Goal: Task Accomplishment & Management: Complete application form

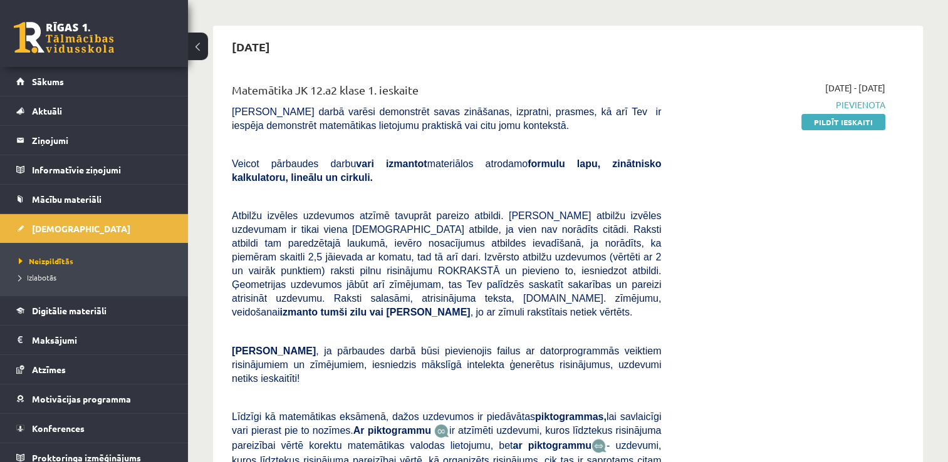
scroll to position [100, 0]
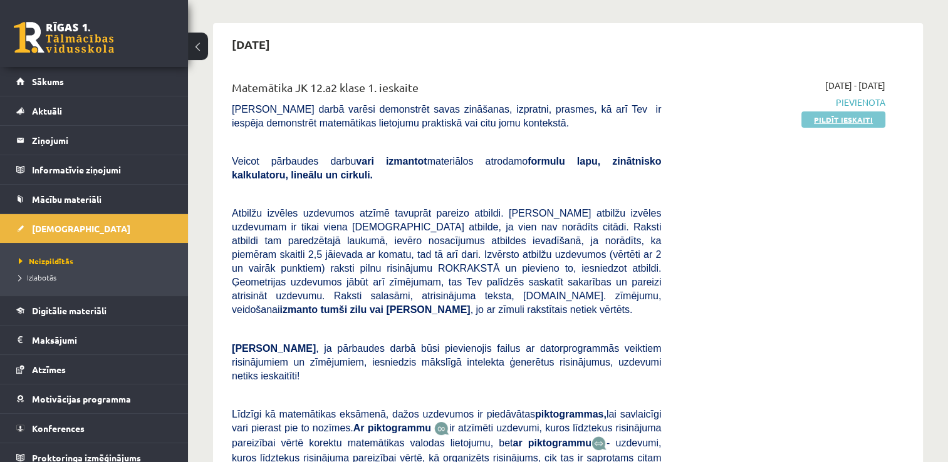
click at [835, 118] on link "Pildīt ieskaiti" at bounding box center [843, 120] width 84 height 16
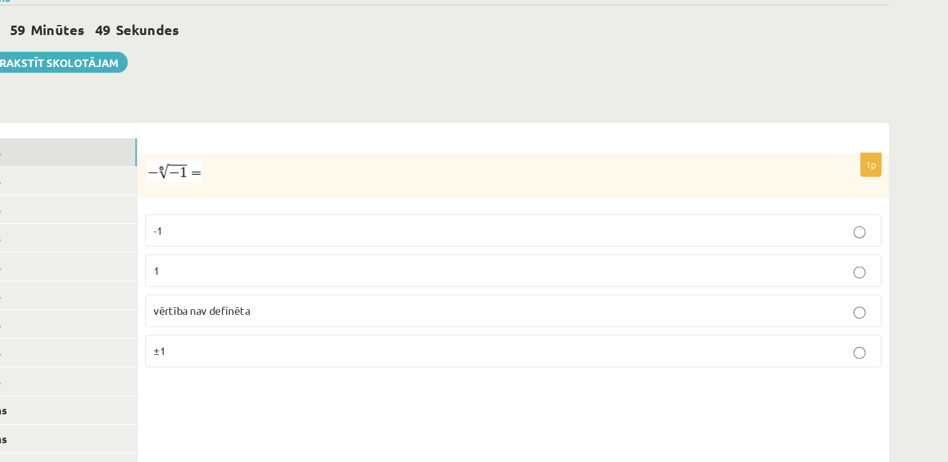
scroll to position [420, 0]
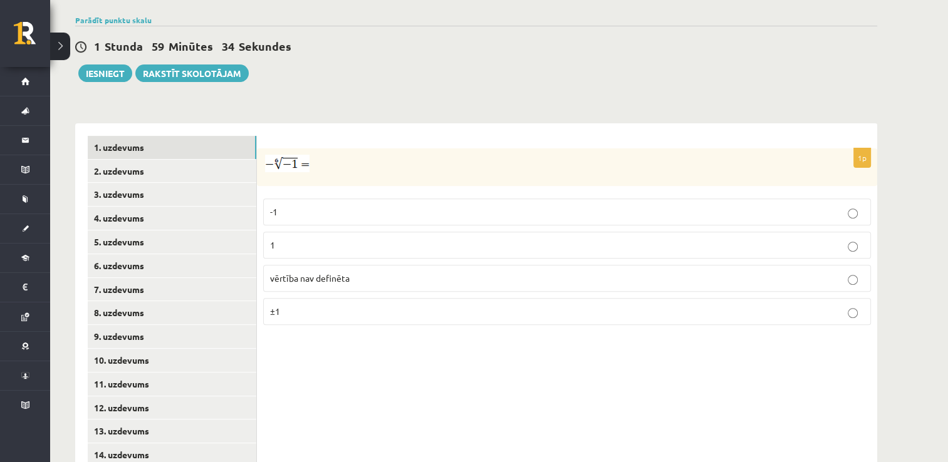
click at [373, 272] on p "vērtība nav definēta" at bounding box center [567, 278] width 594 height 13
click at [222, 160] on link "2. uzdevums" at bounding box center [172, 171] width 169 height 23
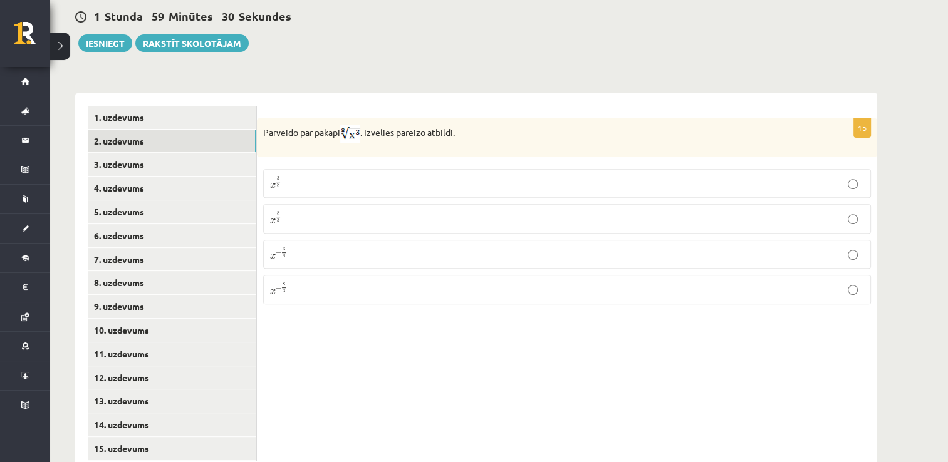
scroll to position [455, 0]
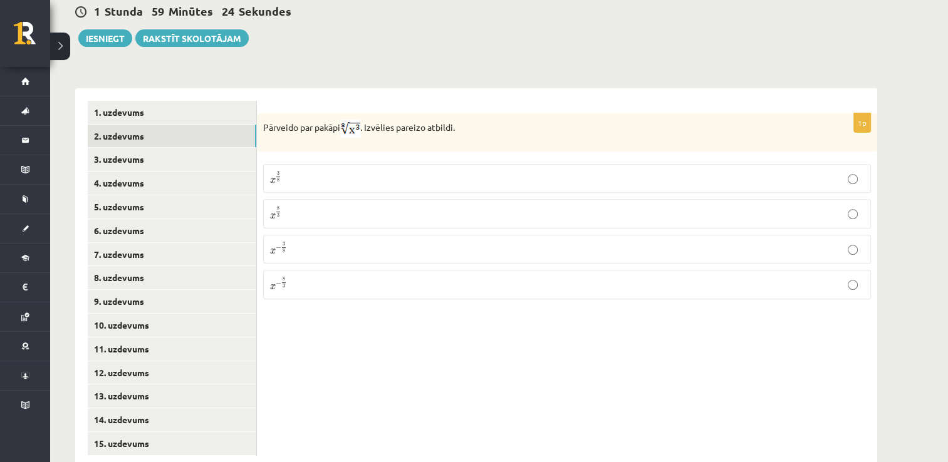
click at [343, 171] on p "x 3 8 x 3 8" at bounding box center [567, 178] width 594 height 15
click at [205, 148] on link "3. uzdevums" at bounding box center [172, 159] width 169 height 23
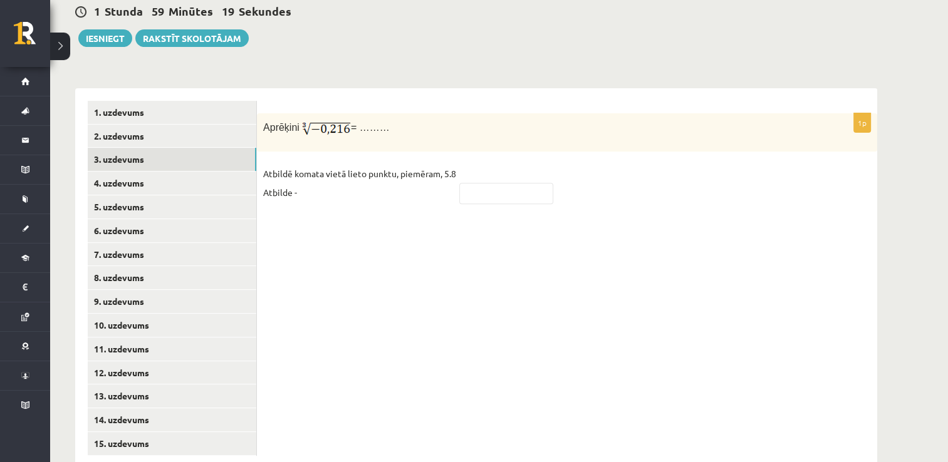
scroll to position [459, 0]
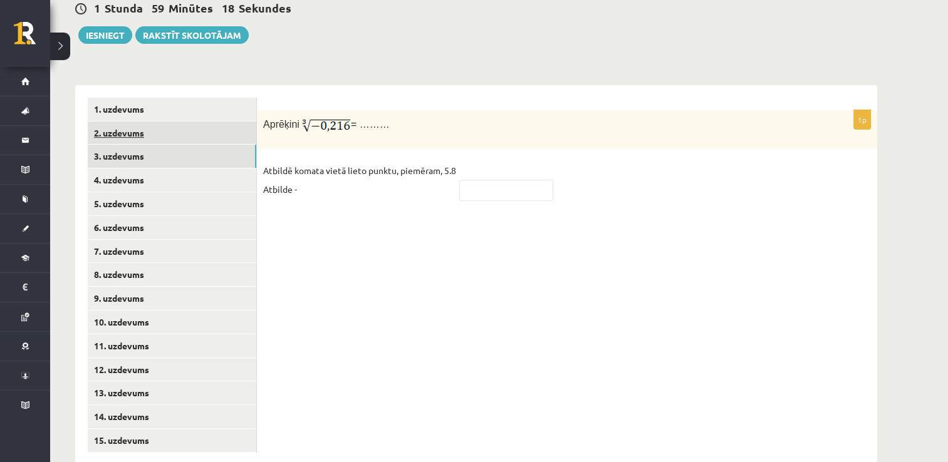
click at [231, 122] on link "2. uzdevums" at bounding box center [172, 133] width 169 height 23
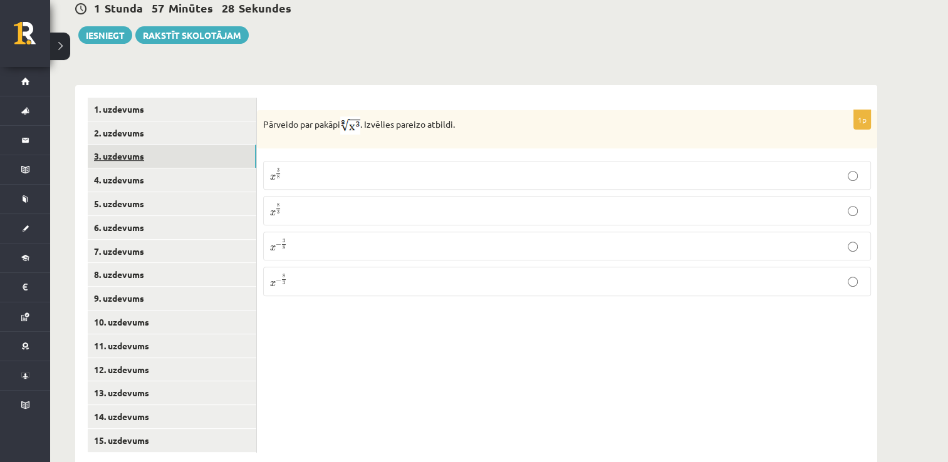
click at [211, 145] on link "3. uzdevums" at bounding box center [172, 156] width 169 height 23
click at [492, 180] on input "text" at bounding box center [506, 190] width 94 height 21
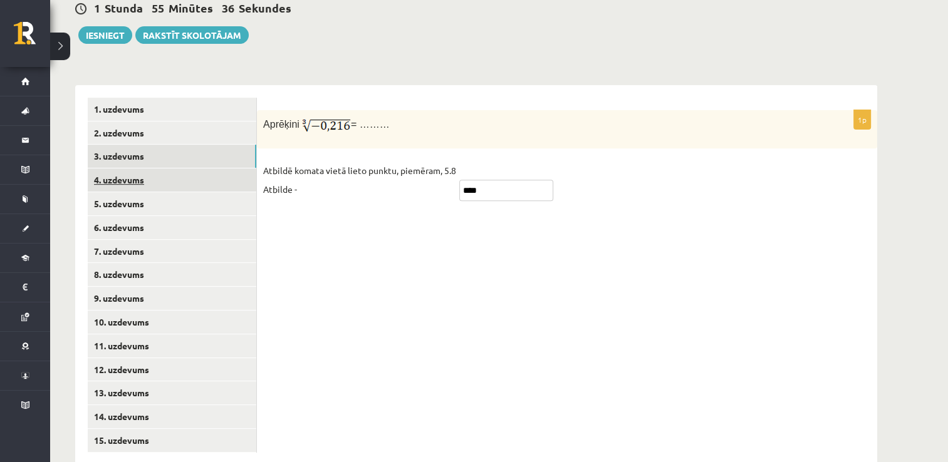
type input "****"
click at [222, 169] on link "4. uzdevums" at bounding box center [172, 180] width 169 height 23
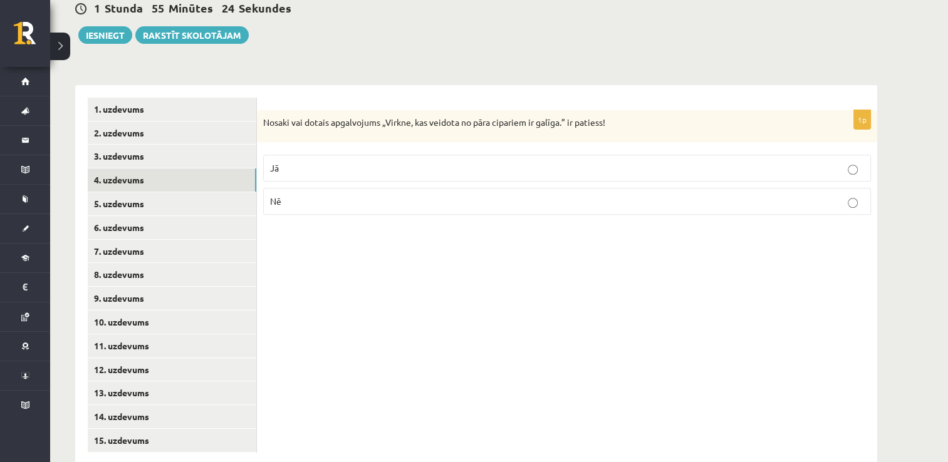
click at [461, 188] on label "Nē" at bounding box center [567, 201] width 608 height 27
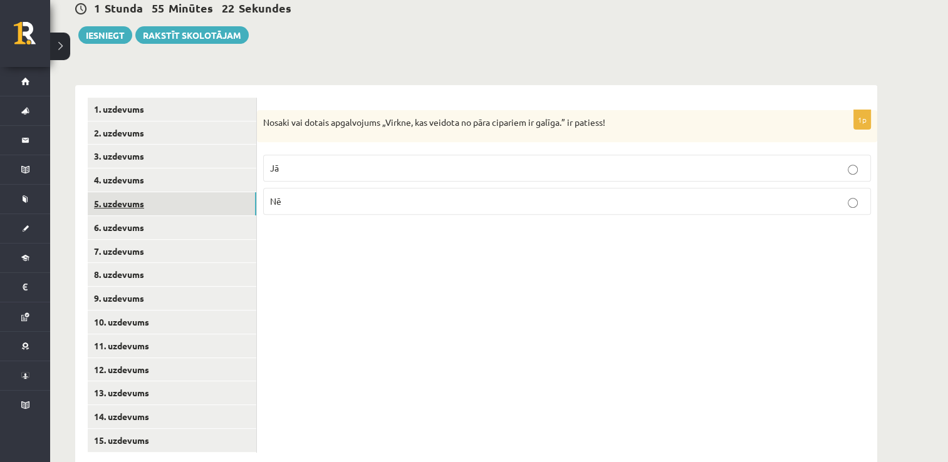
click at [210, 192] on link "5. uzdevums" at bounding box center [172, 203] width 169 height 23
click at [315, 197] on p "Nē" at bounding box center [567, 203] width 594 height 13
click at [432, 164] on p "Jā" at bounding box center [567, 170] width 594 height 13
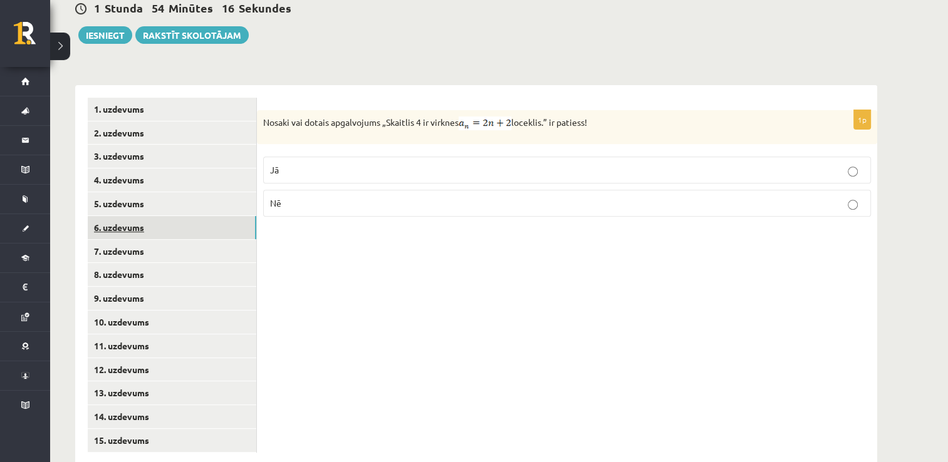
click at [178, 216] on link "6. uzdevums" at bounding box center [172, 227] width 169 height 23
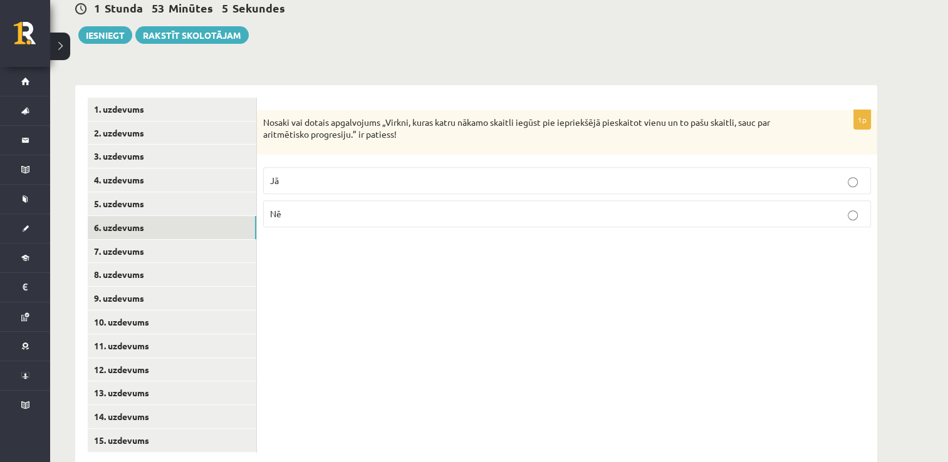
click at [422, 174] on p "Jā" at bounding box center [567, 180] width 594 height 13
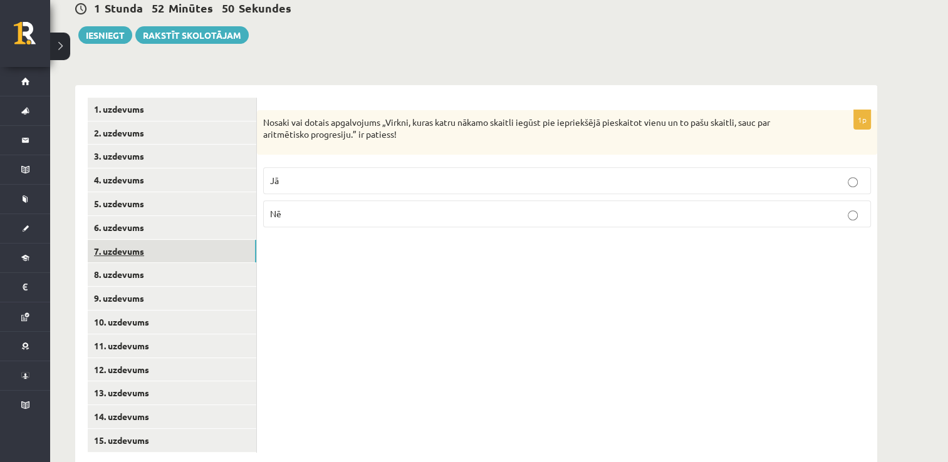
click at [213, 240] on link "7. uzdevums" at bounding box center [172, 251] width 169 height 23
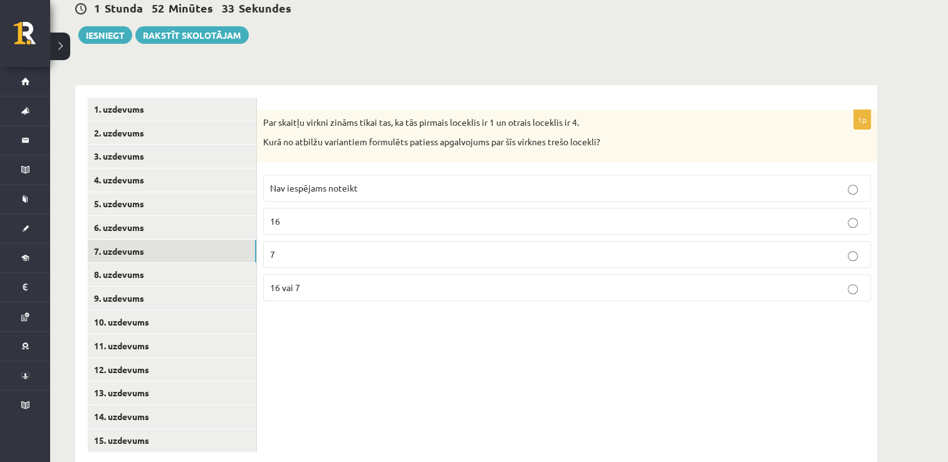
click at [350, 281] on p "16 vai 7" at bounding box center [567, 287] width 594 height 13
click at [209, 263] on link "8. uzdevums" at bounding box center [172, 274] width 169 height 23
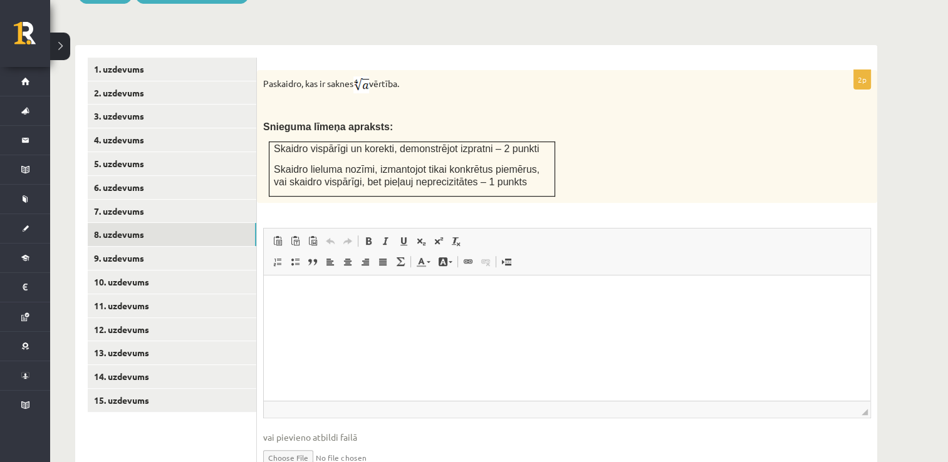
scroll to position [498, 0]
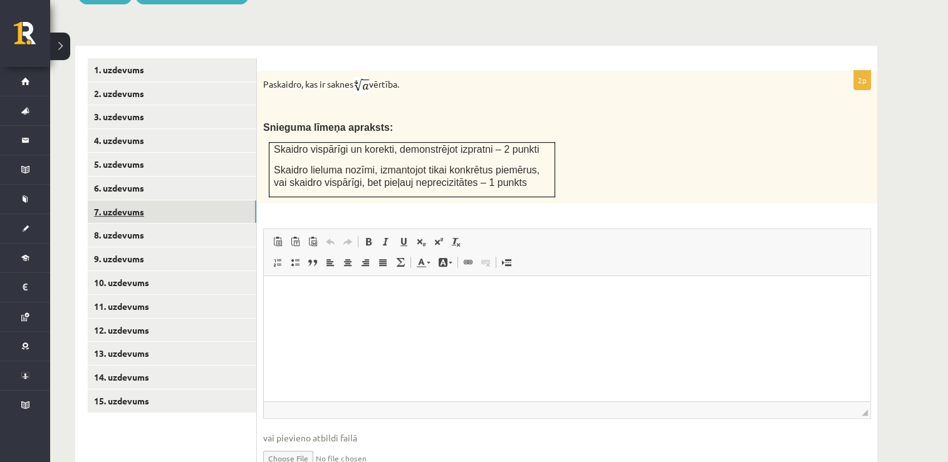
click at [212, 200] on link "7. uzdevums" at bounding box center [172, 211] width 169 height 23
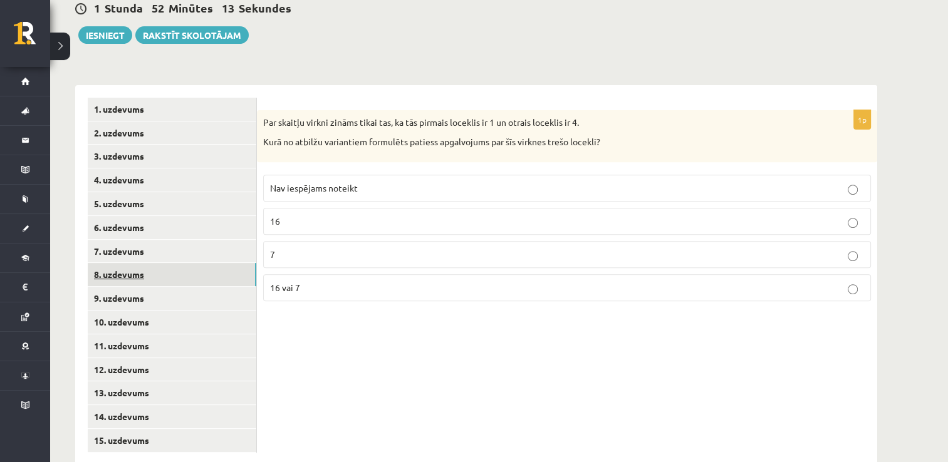
click at [168, 263] on link "8. uzdevums" at bounding box center [172, 274] width 169 height 23
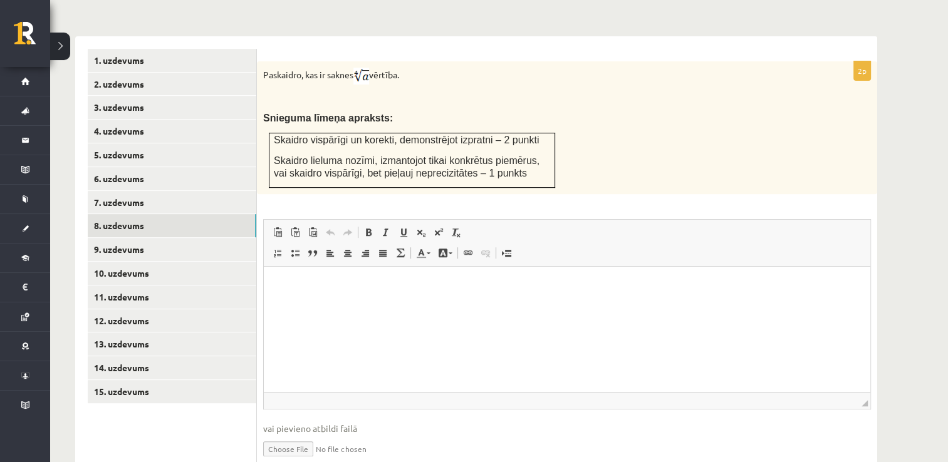
scroll to position [507, 0]
click at [182, 239] on link "9. uzdevums" at bounding box center [172, 250] width 169 height 23
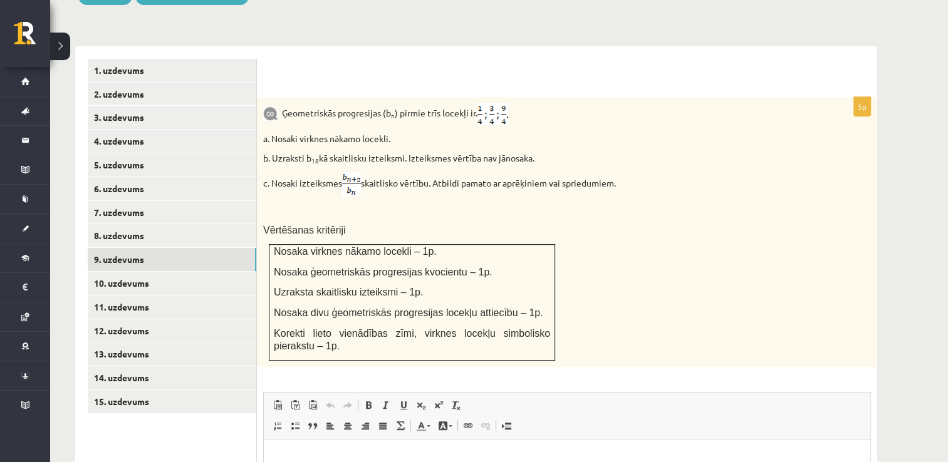
scroll to position [499, 0]
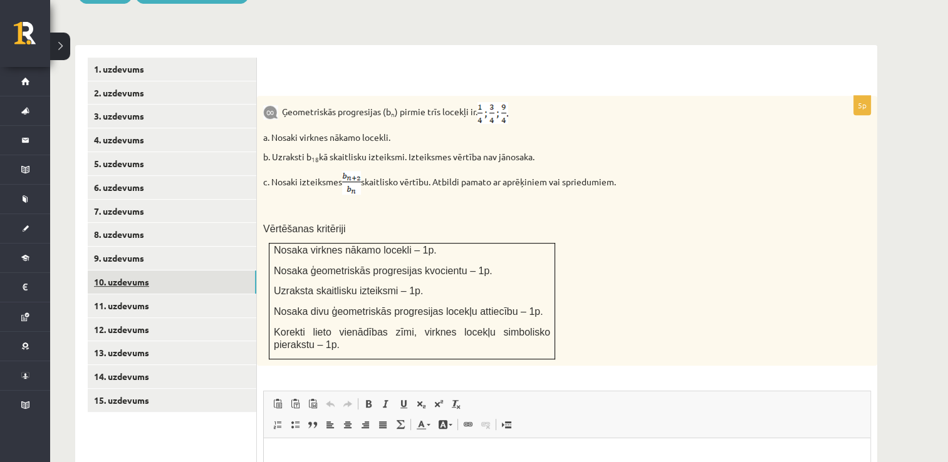
click at [163, 271] on link "10. uzdevums" at bounding box center [172, 282] width 169 height 23
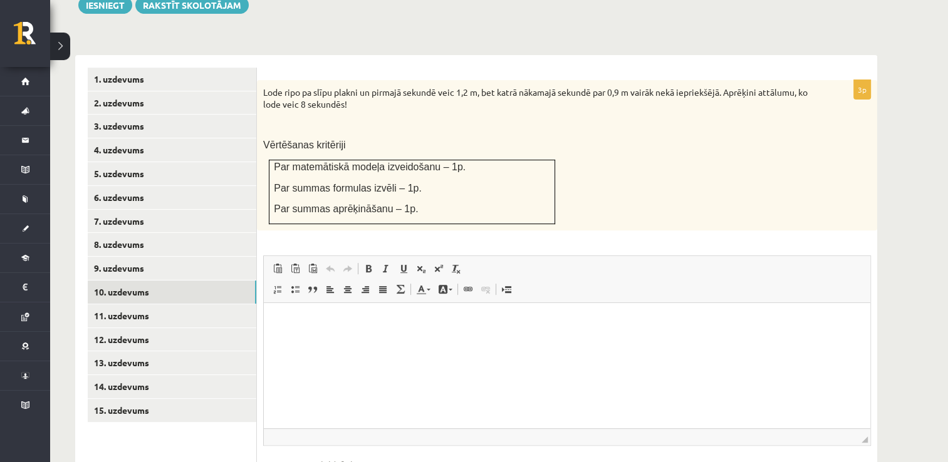
scroll to position [492, 0]
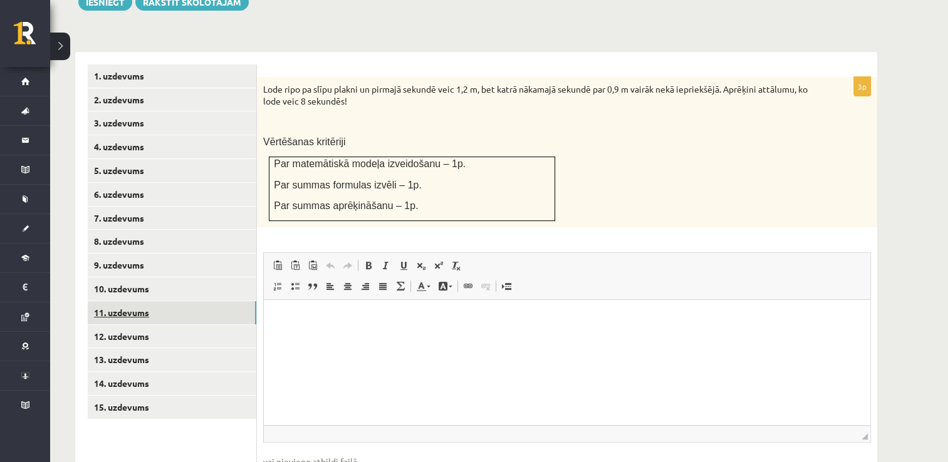
click at [182, 301] on link "11. uzdevums" at bounding box center [172, 312] width 169 height 23
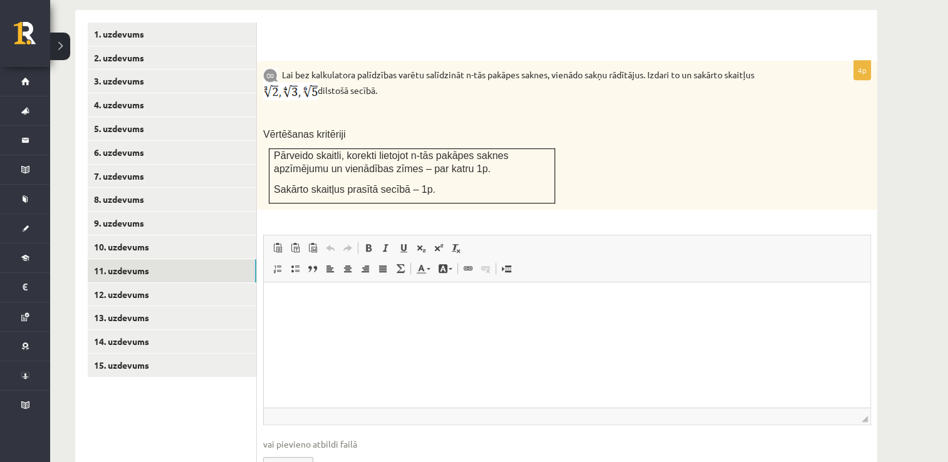
scroll to position [534, 0]
click at [670, 180] on div "4p Lai bez kalkulatora palīdzības varētu salīdzināt n-tās pakāpes saknes, vienā…" at bounding box center [567, 277] width 620 height 435
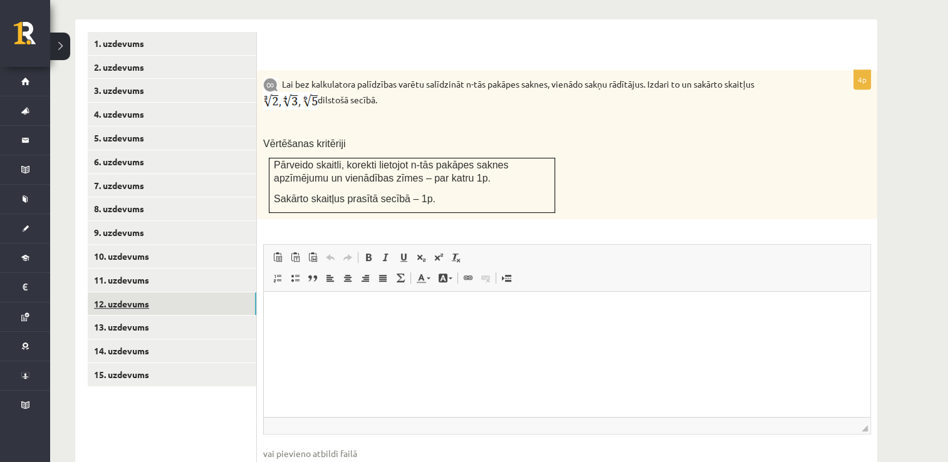
click at [177, 293] on link "12. uzdevums" at bounding box center [172, 304] width 169 height 23
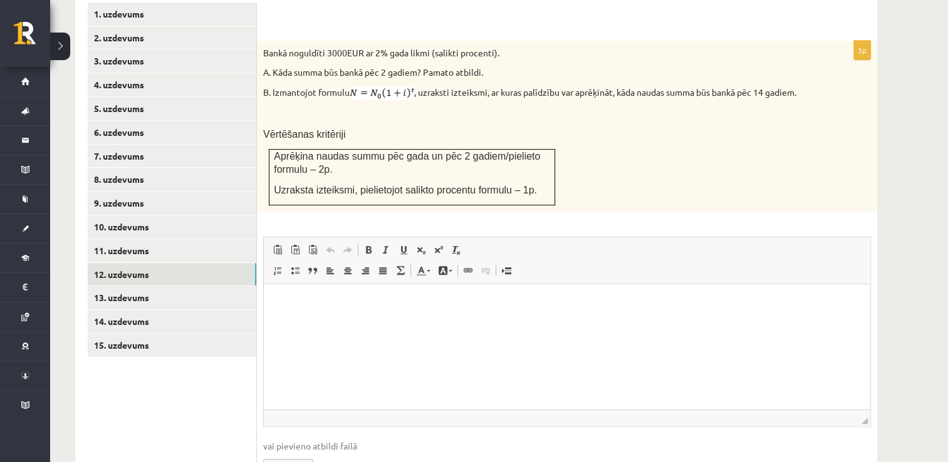
scroll to position [554, 0]
click at [188, 286] on link "13. uzdevums" at bounding box center [172, 297] width 169 height 23
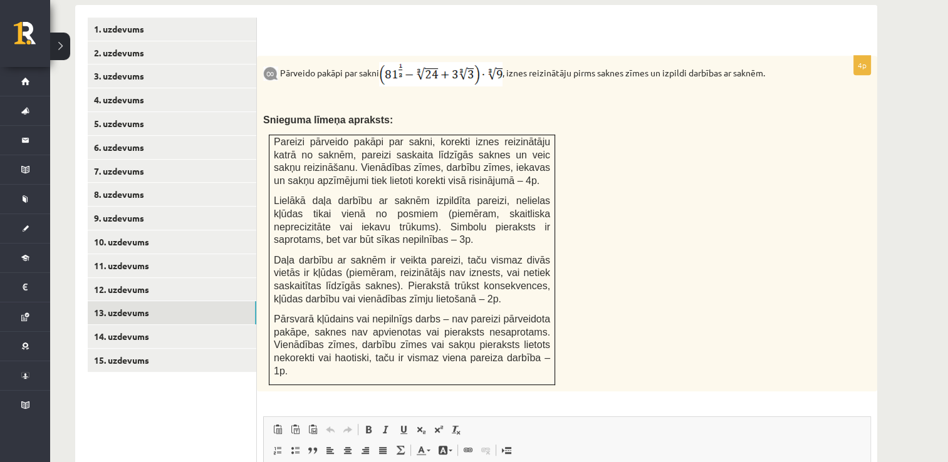
scroll to position [539, 0]
click at [198, 325] on link "14. uzdevums" at bounding box center [172, 336] width 169 height 23
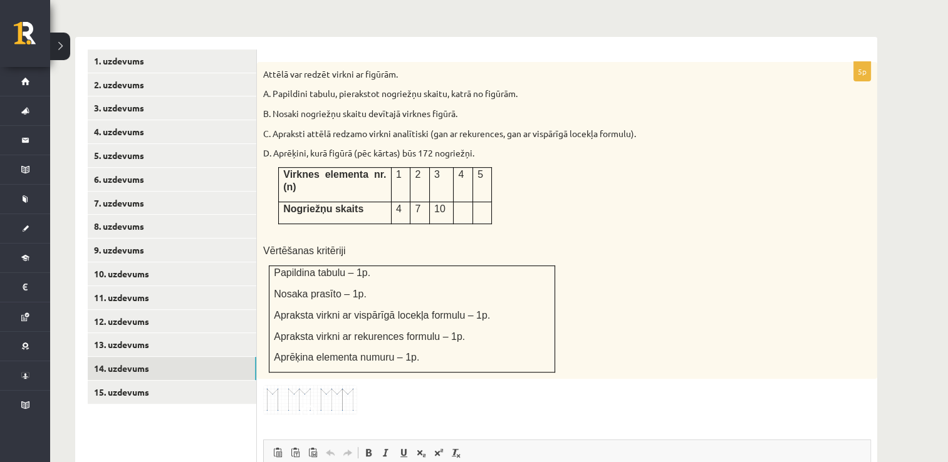
scroll to position [0, 0]
click at [167, 381] on link "15. uzdevums" at bounding box center [172, 392] width 169 height 23
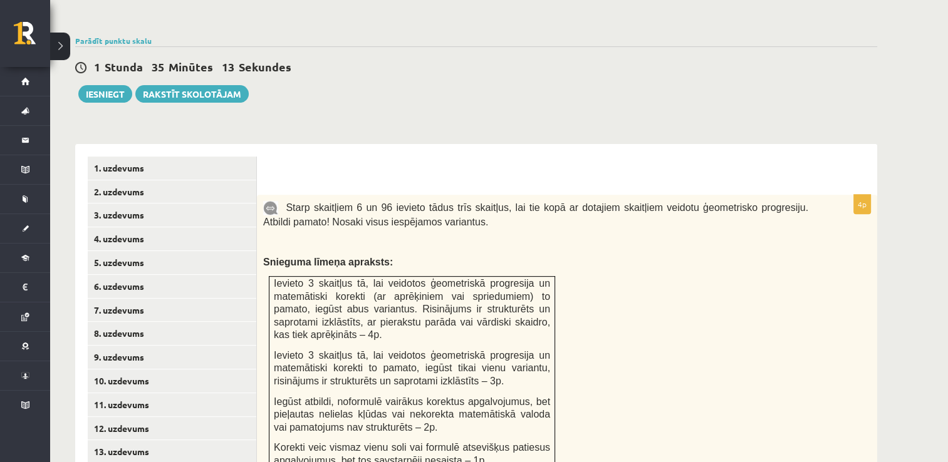
scroll to position [488, 0]
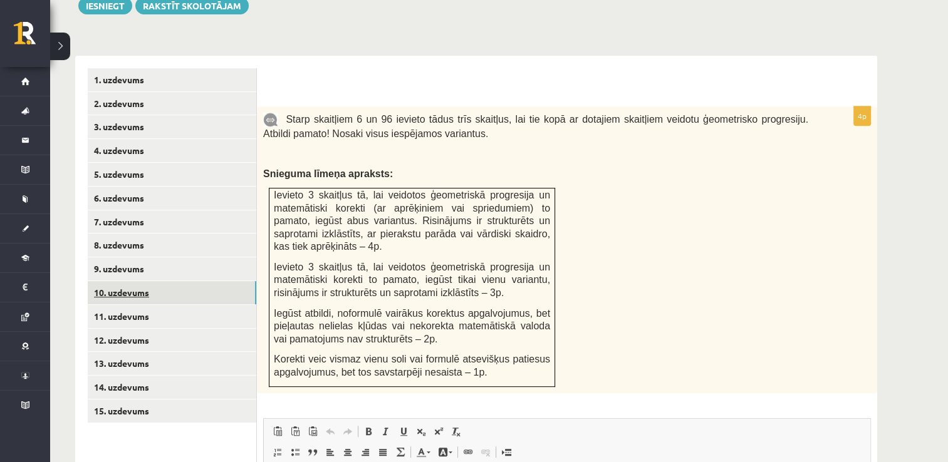
click at [170, 281] on link "10. uzdevums" at bounding box center [172, 292] width 169 height 23
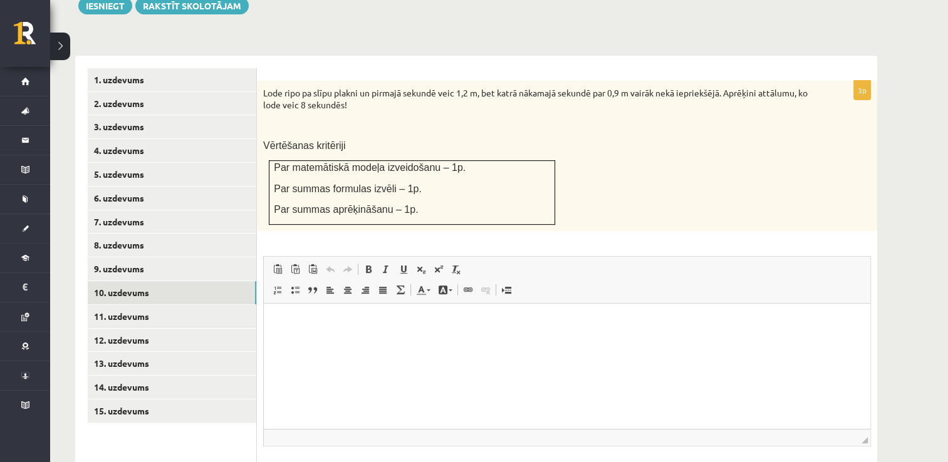
scroll to position [0, 0]
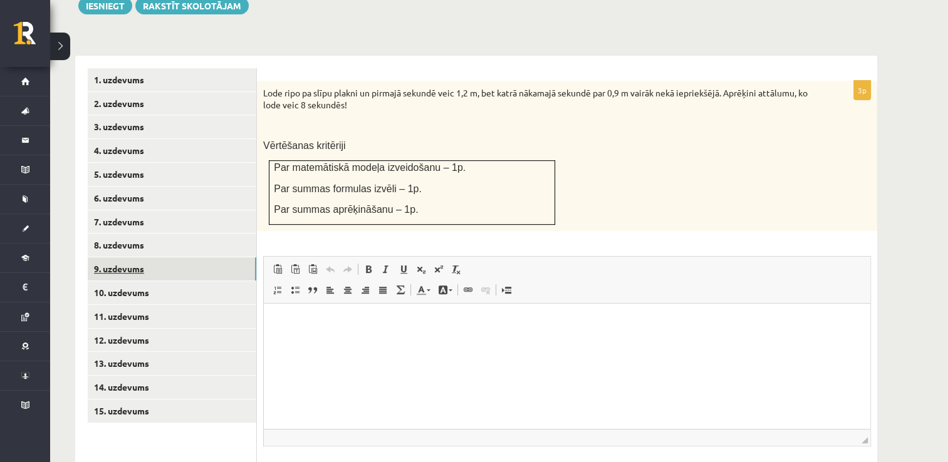
click at [162, 257] on link "9. uzdevums" at bounding box center [172, 268] width 169 height 23
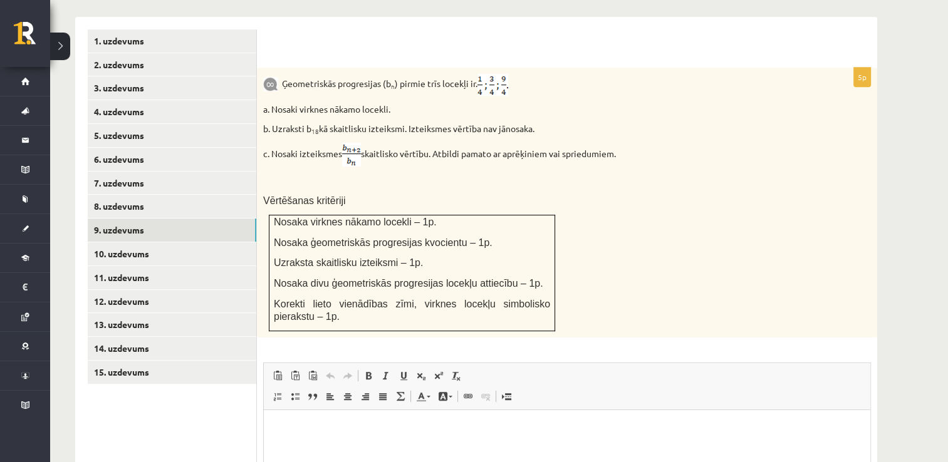
scroll to position [531, 0]
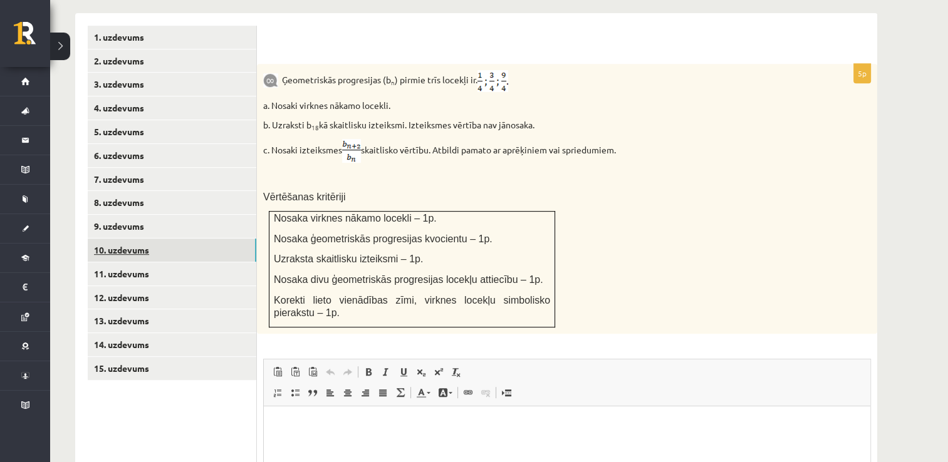
click at [200, 239] on link "10. uzdevums" at bounding box center [172, 250] width 169 height 23
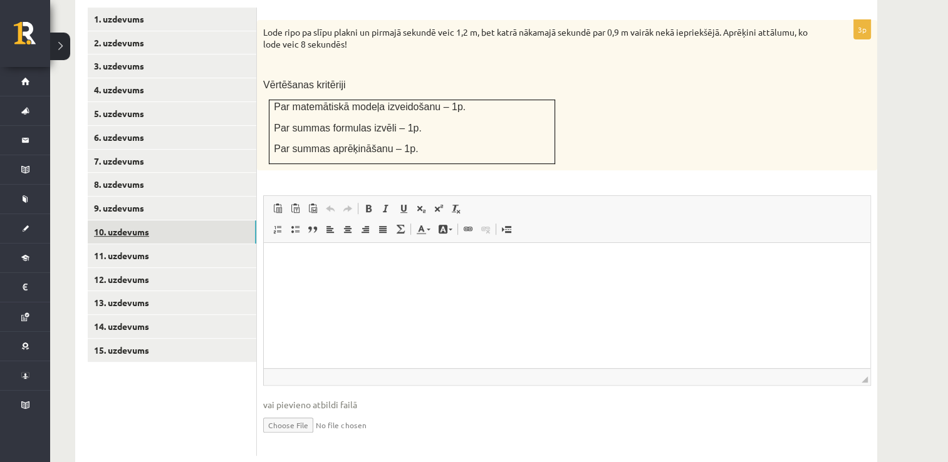
scroll to position [551, 0]
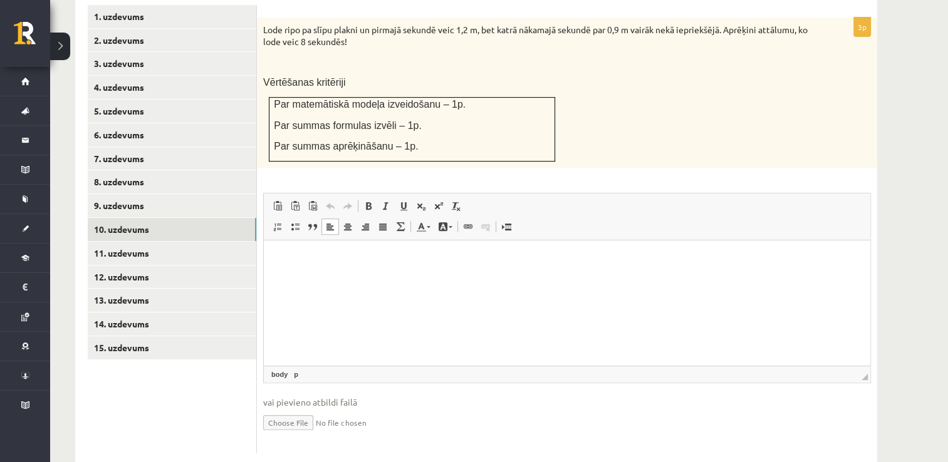
click at [391, 270] on html at bounding box center [567, 260] width 606 height 38
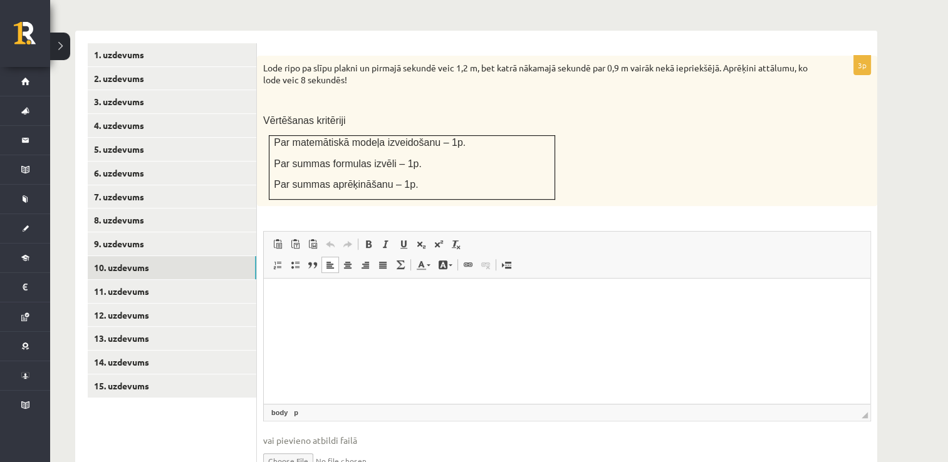
scroll to position [523, 0]
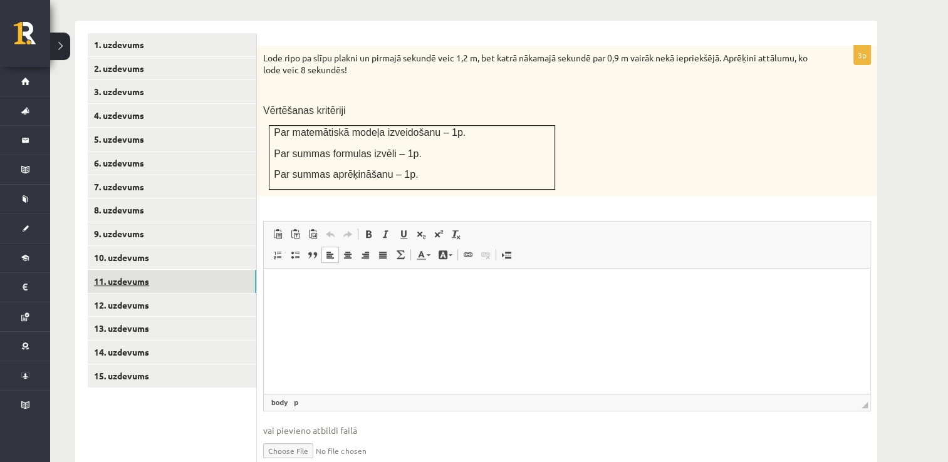
click at [222, 270] on link "11. uzdevums" at bounding box center [172, 281] width 169 height 23
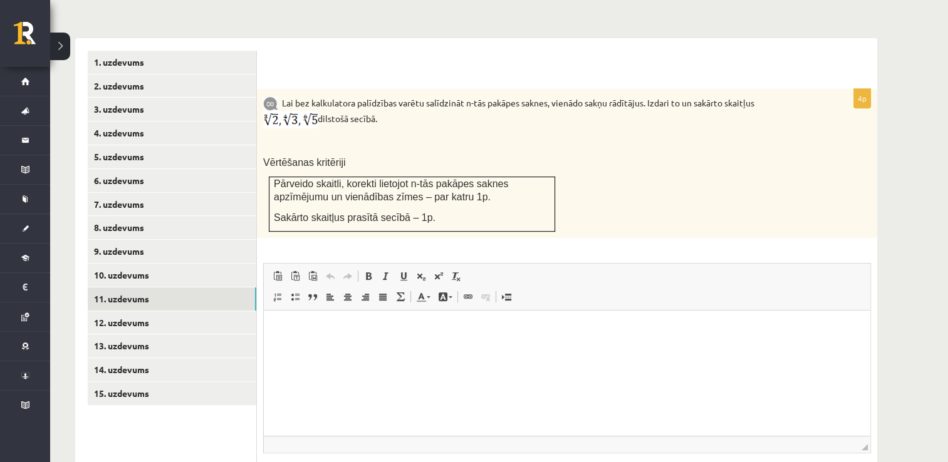
scroll to position [508, 0]
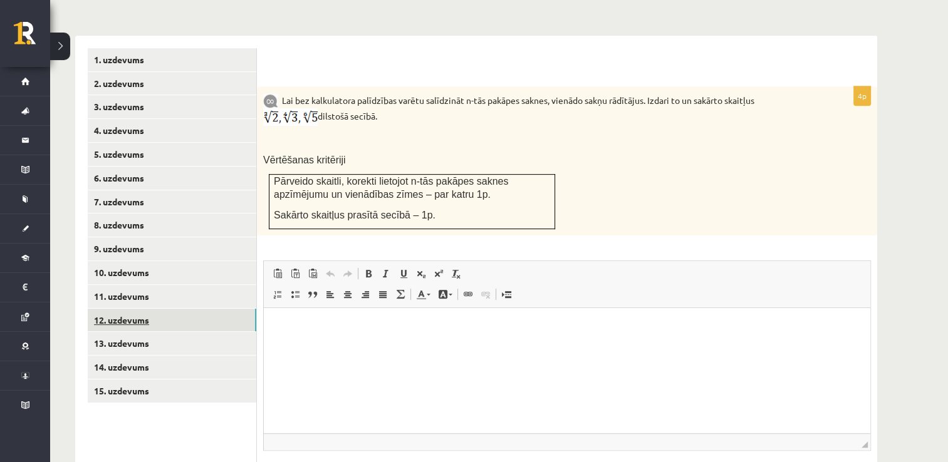
click at [221, 309] on link "12. uzdevums" at bounding box center [172, 320] width 169 height 23
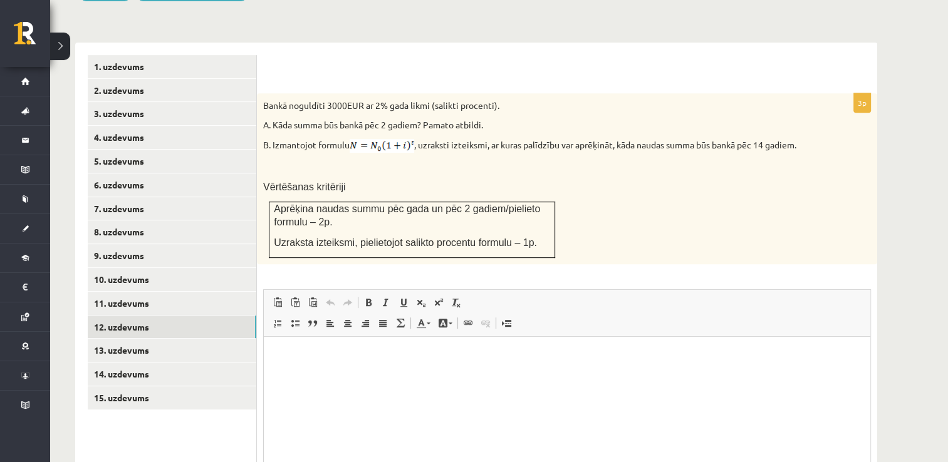
scroll to position [509, 0]
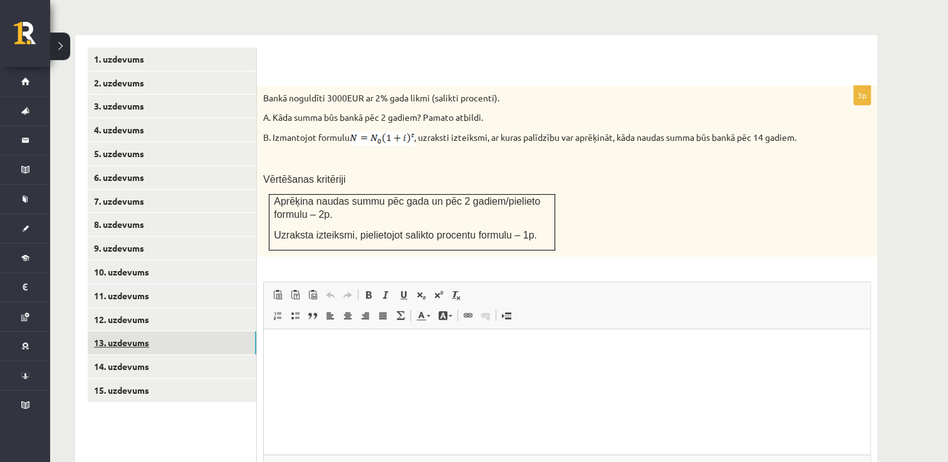
click at [236, 331] on link "13. uzdevums" at bounding box center [172, 342] width 169 height 23
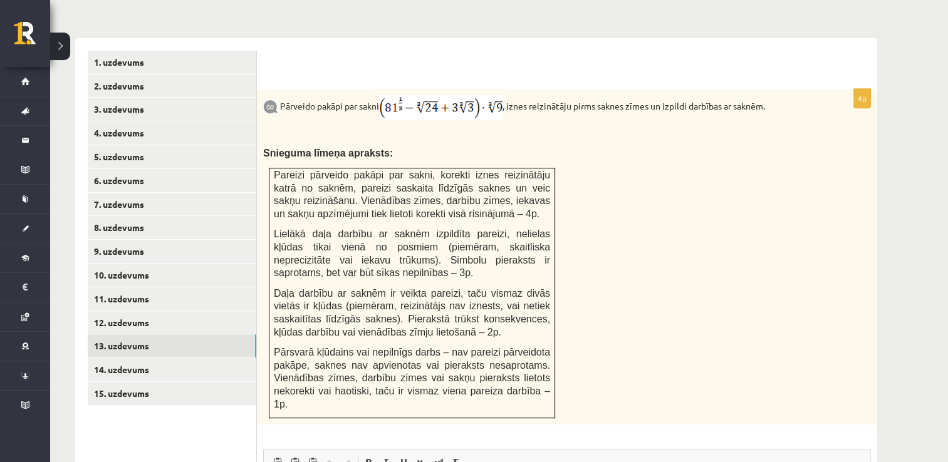
scroll to position [504, 0]
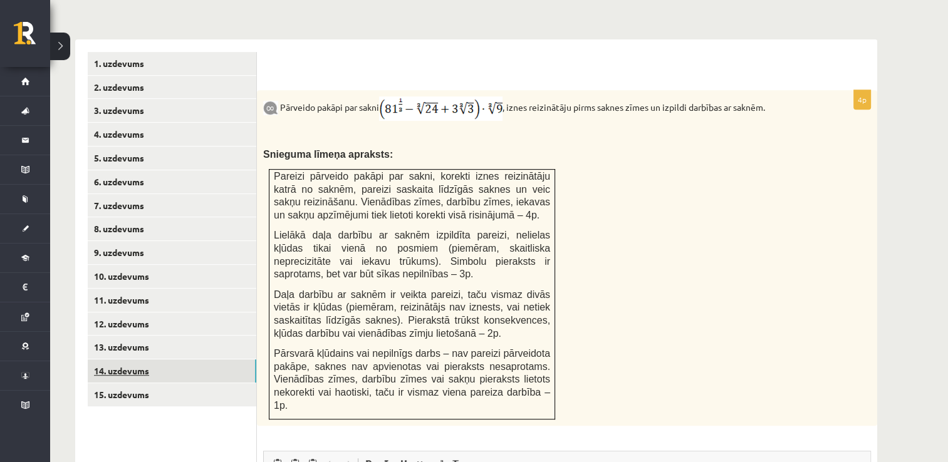
click at [162, 360] on link "14. uzdevums" at bounding box center [172, 371] width 169 height 23
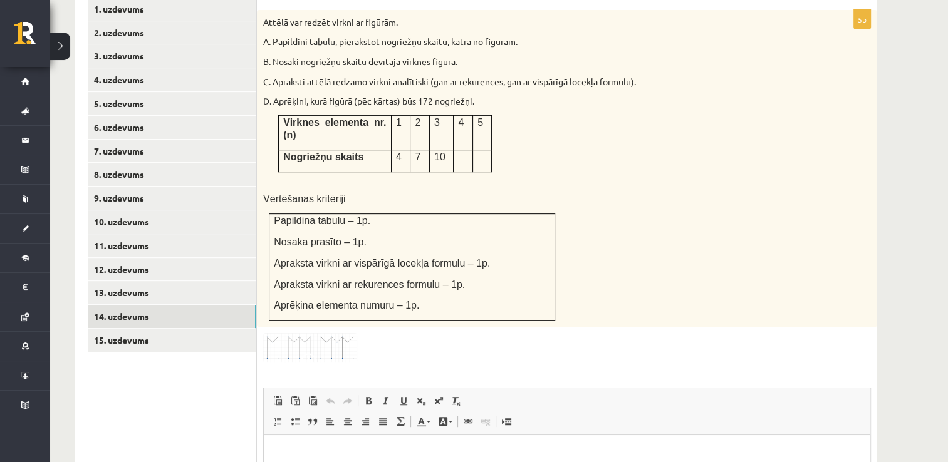
scroll to position [556, 0]
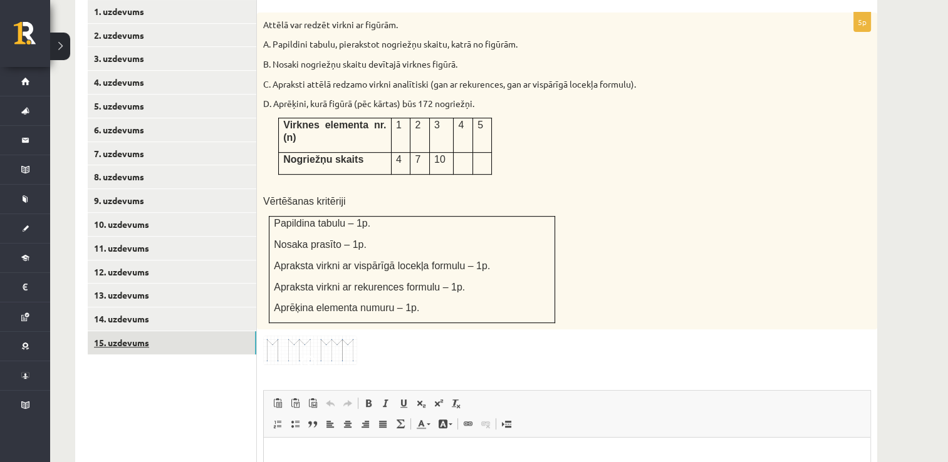
click at [180, 331] on link "15. uzdevums" at bounding box center [172, 342] width 169 height 23
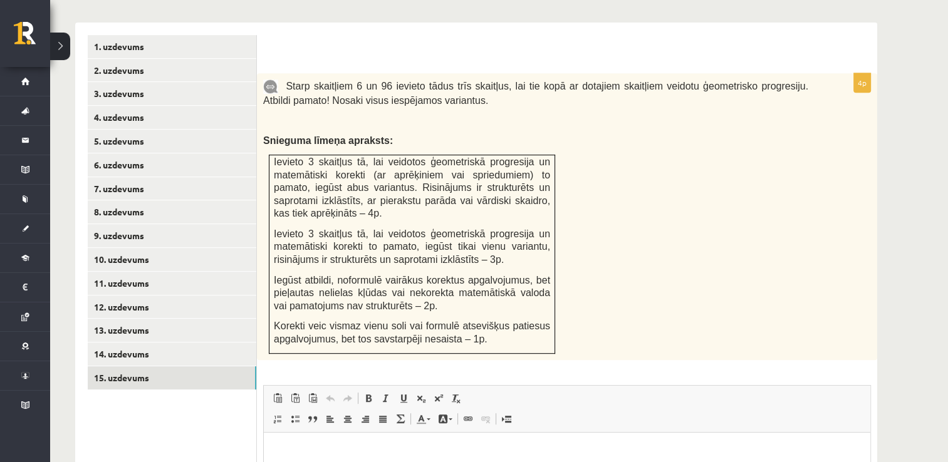
scroll to position [521, 0]
click at [161, 272] on link "11. uzdevums" at bounding box center [172, 283] width 169 height 23
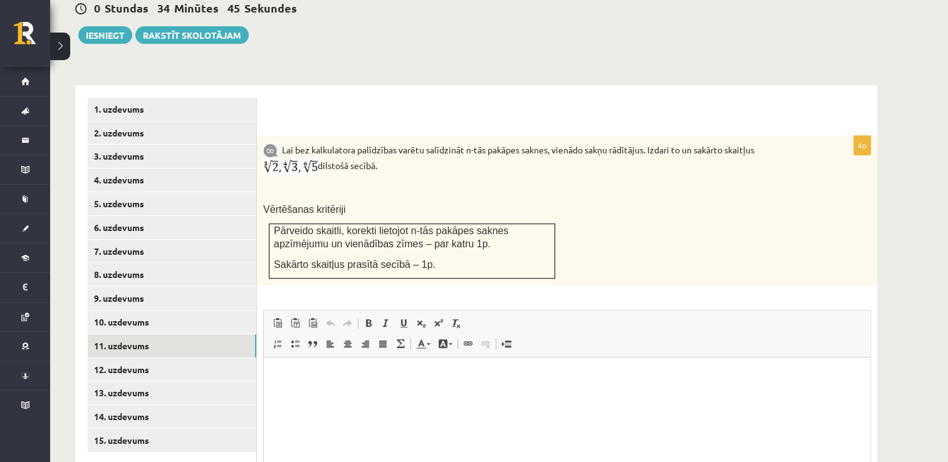
scroll to position [457, 0]
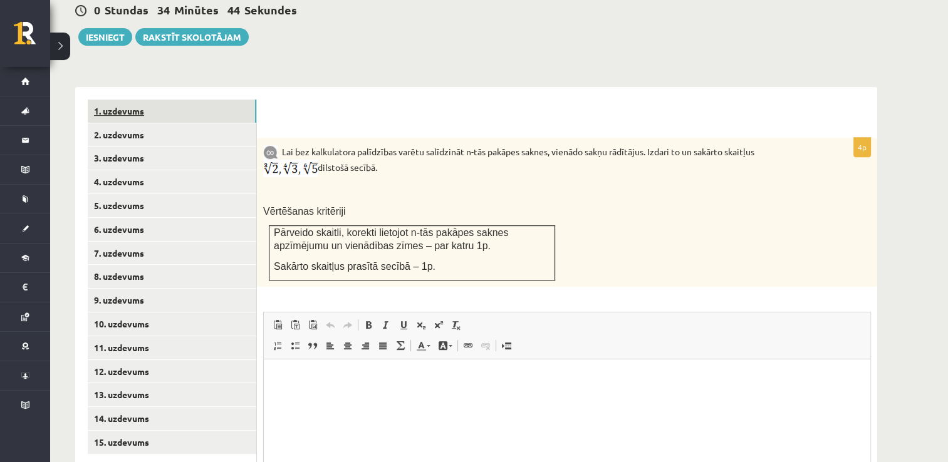
click at [196, 100] on link "1. uzdevums" at bounding box center [172, 111] width 169 height 23
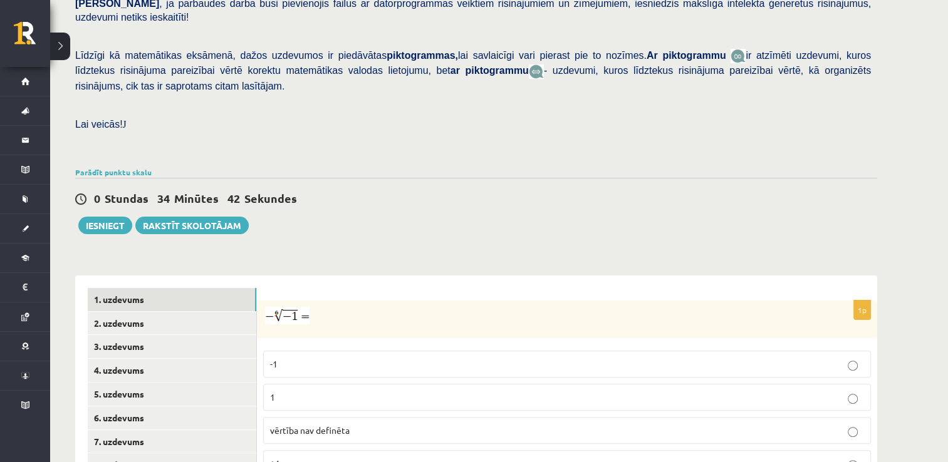
scroll to position [268, 0]
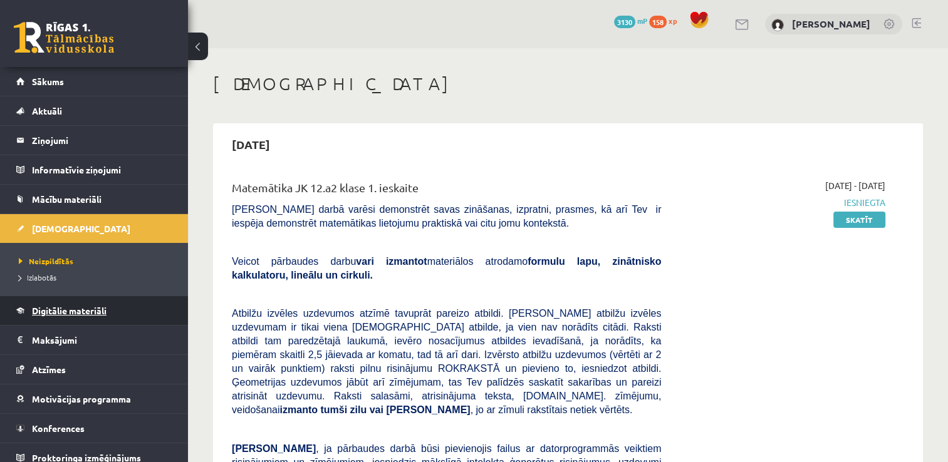
click at [85, 310] on span "Digitālie materiāli" at bounding box center [69, 310] width 75 height 11
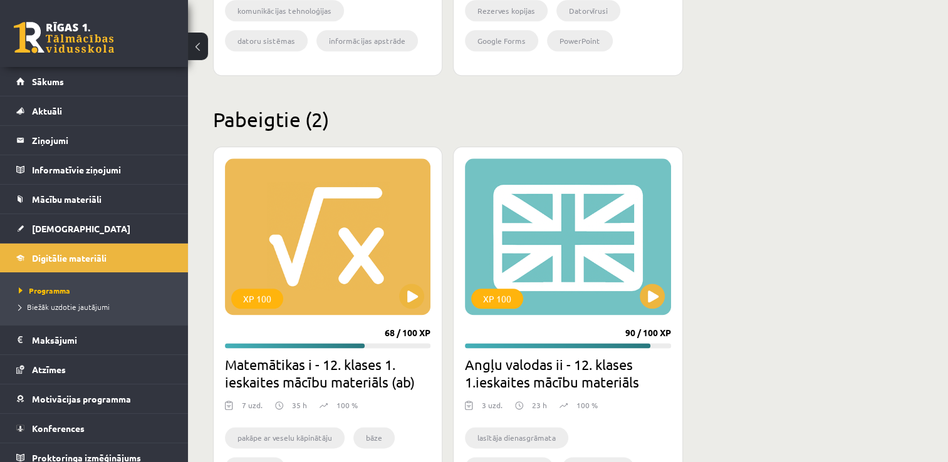
scroll to position [1556, 0]
